Goal: Transaction & Acquisition: Purchase product/service

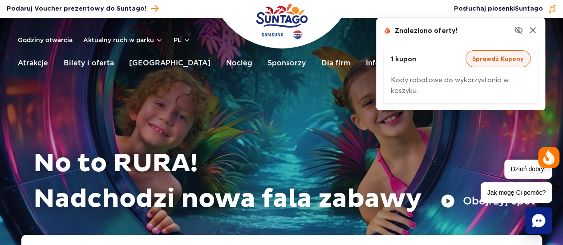
click at [495, 60] on button "Sprawdź Kupony" at bounding box center [497, 58] width 65 height 17
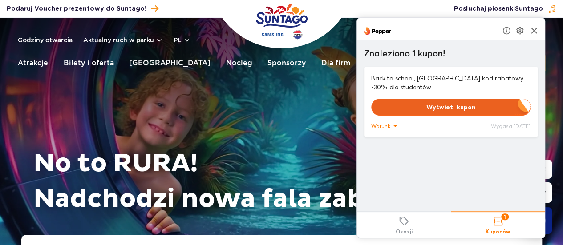
click at [460, 106] on button "Wyświetl kupon" at bounding box center [450, 107] width 159 height 17
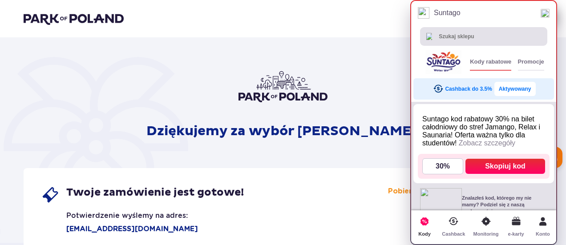
click at [514, 168] on div "Skopiuj kod" at bounding box center [505, 166] width 80 height 15
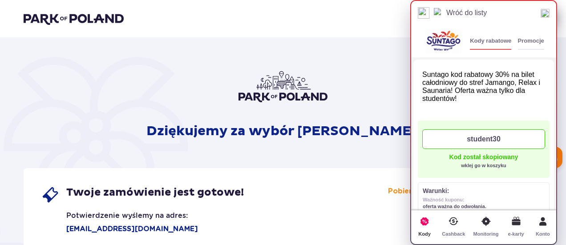
click at [549, 14] on img at bounding box center [544, 13] width 9 height 9
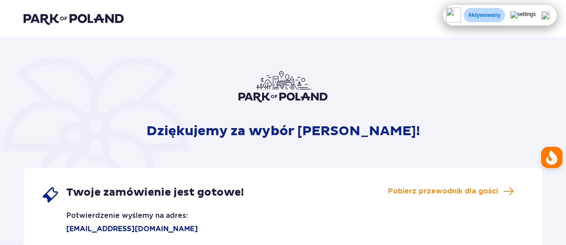
click at [548, 15] on img at bounding box center [545, 15] width 9 height 9
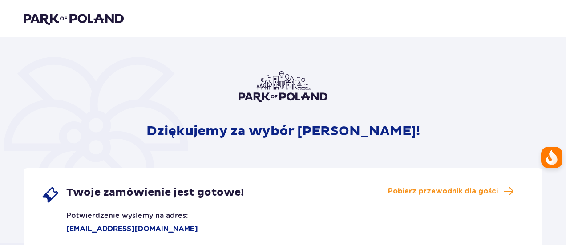
click at [85, 16] on img at bounding box center [74, 18] width 100 height 12
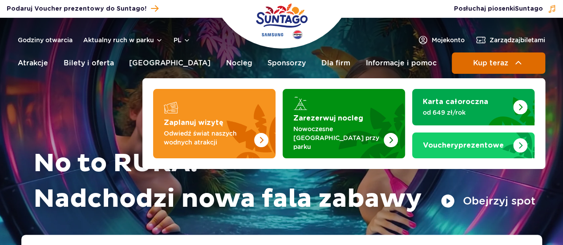
click at [467, 62] on button "Kup teraz" at bounding box center [497, 62] width 93 height 21
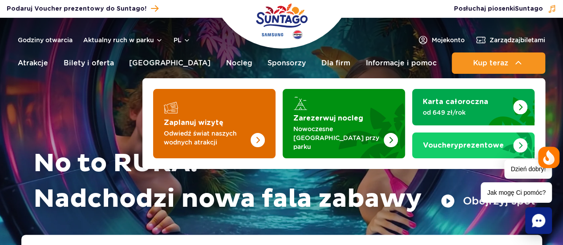
click at [226, 109] on img "Zaplanuj wizytę" at bounding box center [240, 123] width 71 height 69
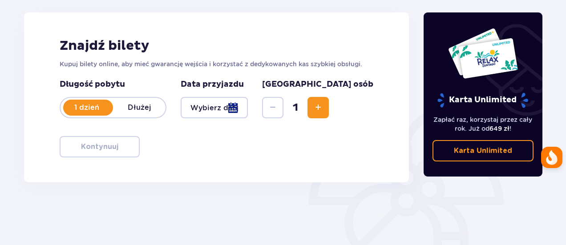
scroll to position [116, 0]
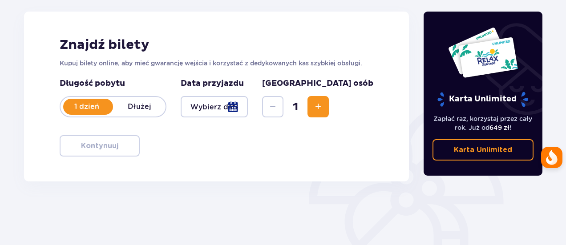
click at [248, 106] on div at bounding box center [214, 106] width 67 height 21
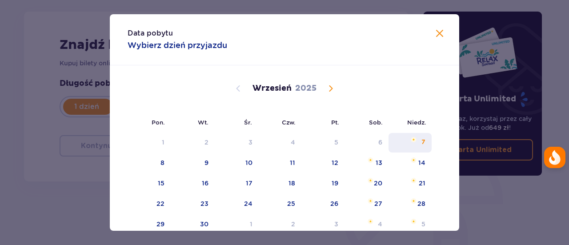
click at [409, 145] on div "7" at bounding box center [410, 143] width 43 height 20
type input "07.09.25"
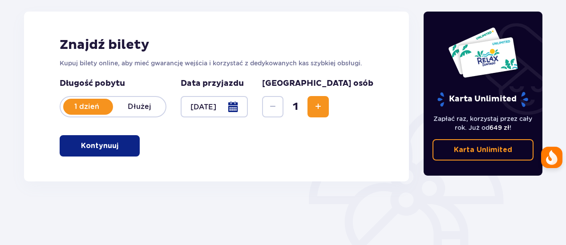
click at [100, 145] on p "Kontynuuj" at bounding box center [99, 146] width 37 height 10
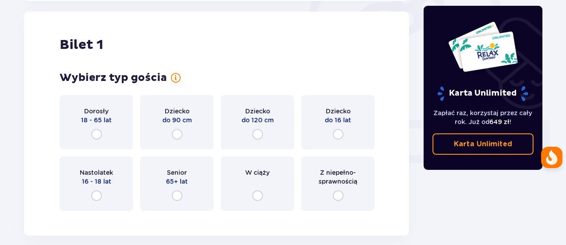
scroll to position [297, 0]
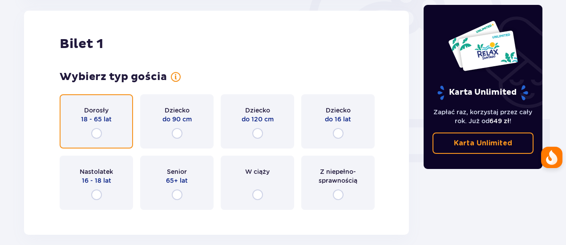
click at [95, 130] on input "radio" at bounding box center [96, 133] width 11 height 11
radio input "true"
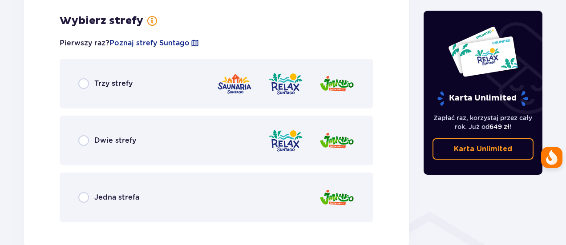
scroll to position [514, 0]
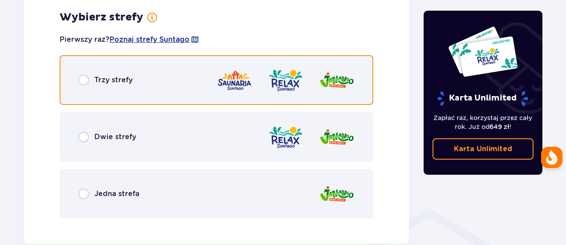
click at [87, 81] on input "radio" at bounding box center [83, 80] width 11 height 11
radio input "true"
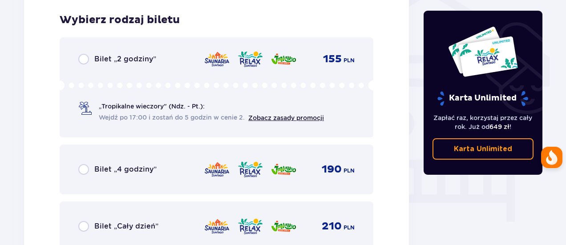
scroll to position [740, 0]
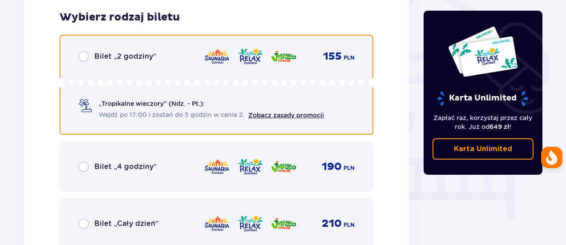
click at [81, 60] on input "radio" at bounding box center [83, 56] width 11 height 11
radio input "true"
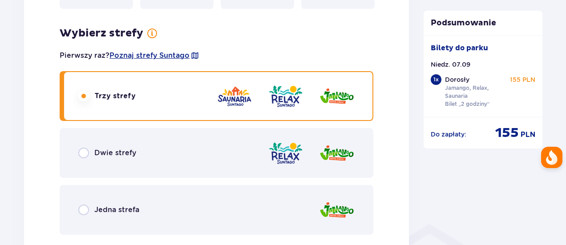
scroll to position [499, 0]
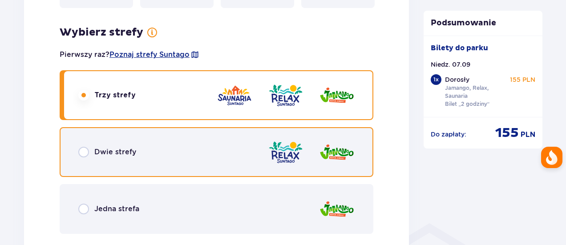
click at [85, 150] on input "radio" at bounding box center [83, 152] width 11 height 11
radio input "true"
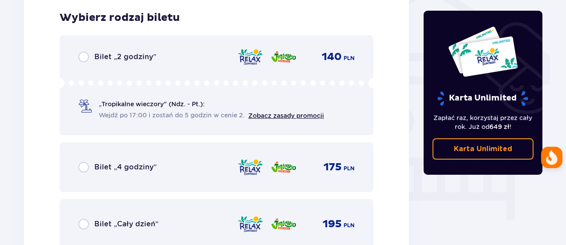
scroll to position [740, 0]
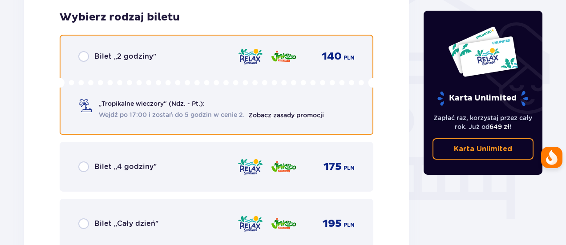
click at [84, 56] on input "radio" at bounding box center [83, 56] width 11 height 11
radio input "true"
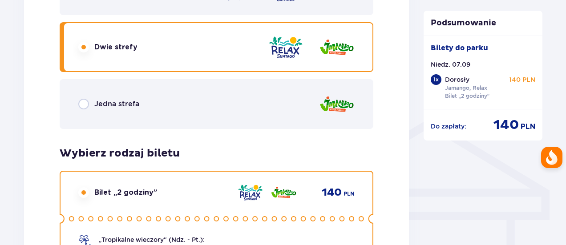
scroll to position [487, 0]
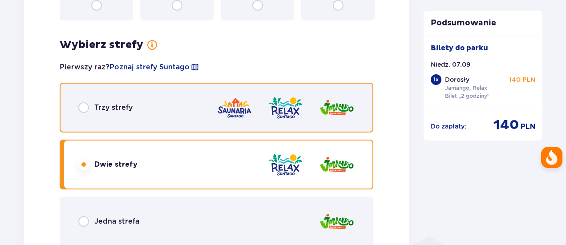
click at [82, 108] on input "radio" at bounding box center [83, 107] width 11 height 11
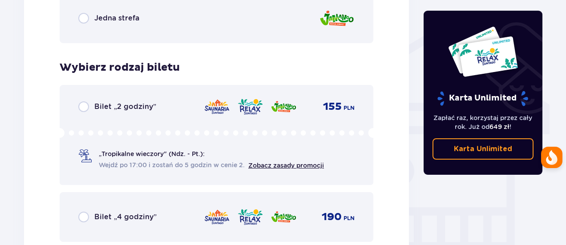
scroll to position [691, 0]
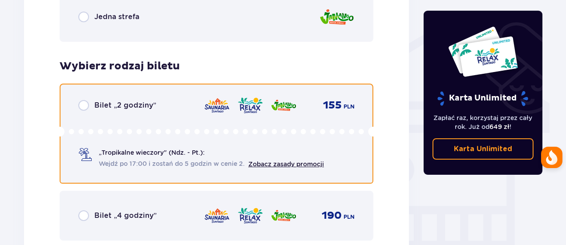
click at [82, 105] on input "radio" at bounding box center [83, 105] width 11 height 11
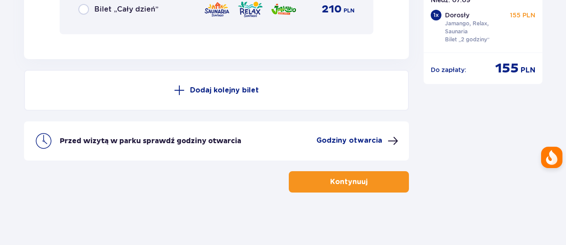
scroll to position [955, 0]
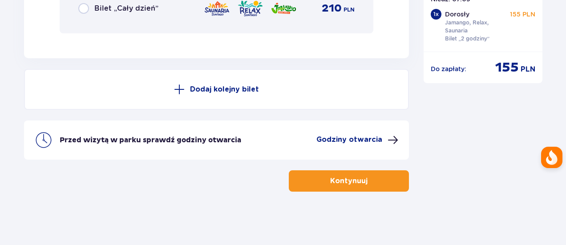
click at [347, 185] on p "Kontynuuj" at bounding box center [348, 181] width 37 height 10
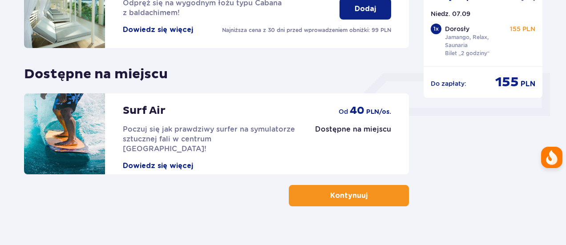
scroll to position [344, 0]
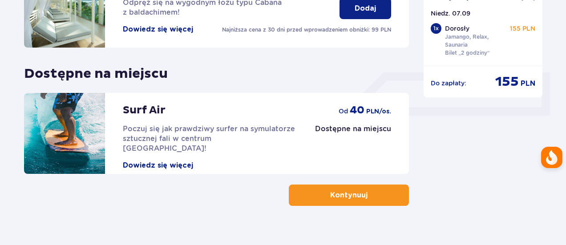
click at [360, 202] on button "Kontynuuj" at bounding box center [349, 195] width 120 height 21
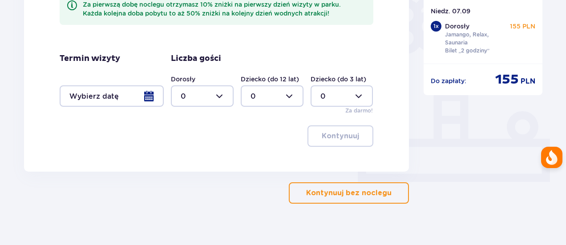
scroll to position [278, 0]
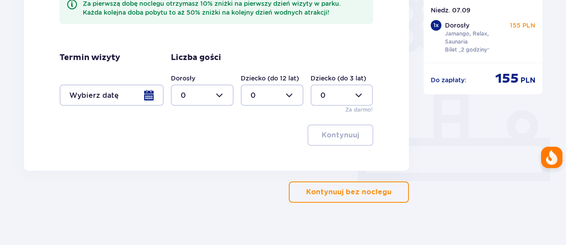
click at [337, 190] on p "Kontynuuj bez noclegu" at bounding box center [348, 192] width 85 height 10
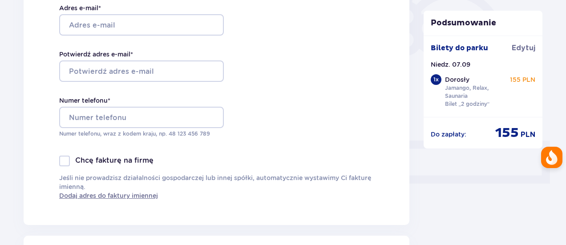
scroll to position [147, 0]
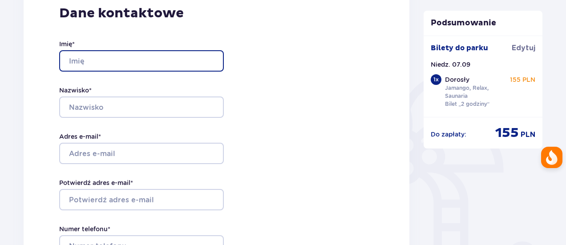
click at [104, 60] on input "Imię *" at bounding box center [141, 60] width 165 height 21
type input "Katarzyna"
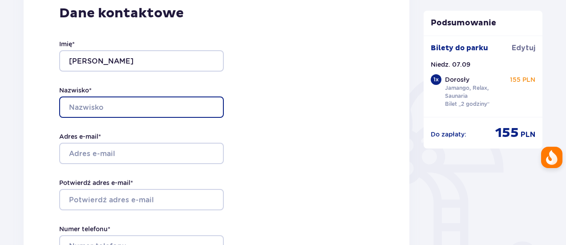
type input "Świtała"
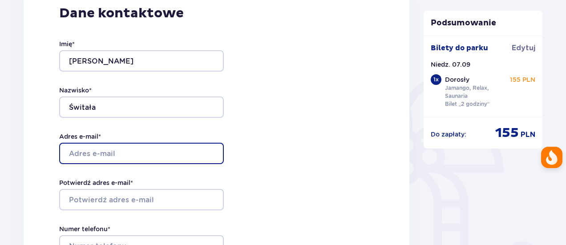
type input "switala.katarzyna@gmail.com"
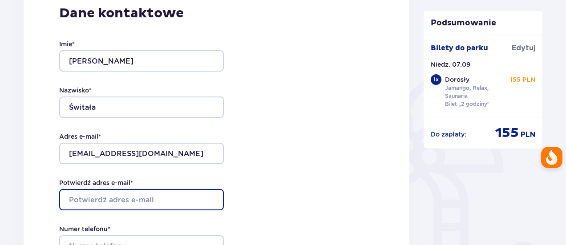
type input "switala.katarzyna@gmail.com"
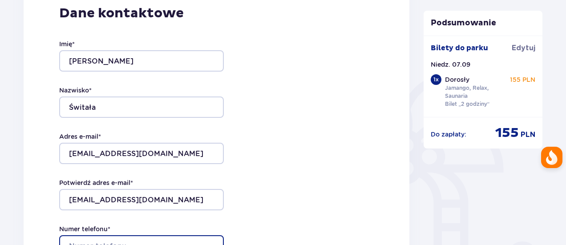
type input "602741476"
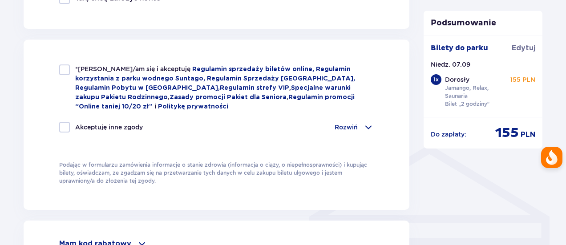
scroll to position [579, 0]
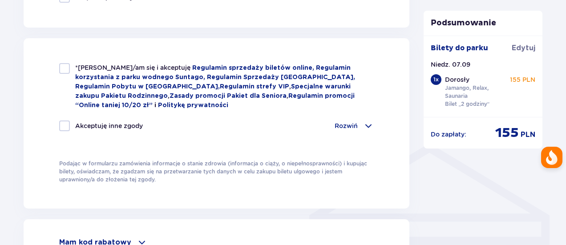
click at [64, 69] on div at bounding box center [64, 68] width 11 height 11
checkbox input "true"
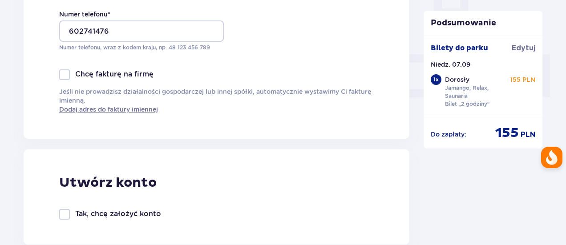
scroll to position [360, 0]
